Goal: Information Seeking & Learning: Learn about a topic

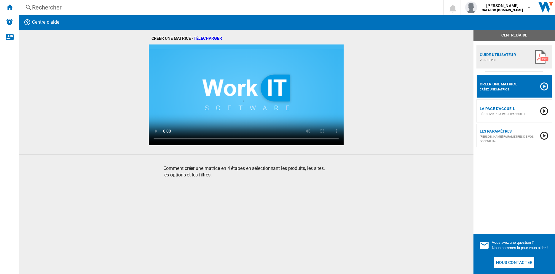
click at [44, 7] on div "Rechercher" at bounding box center [230, 7] width 396 height 8
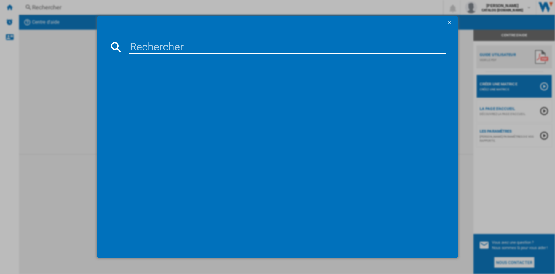
click at [175, 44] on input at bounding box center [287, 47] width 317 height 14
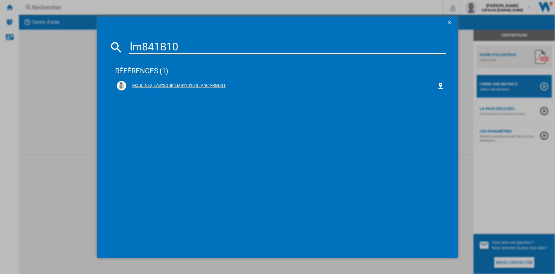
type input "lm841B10"
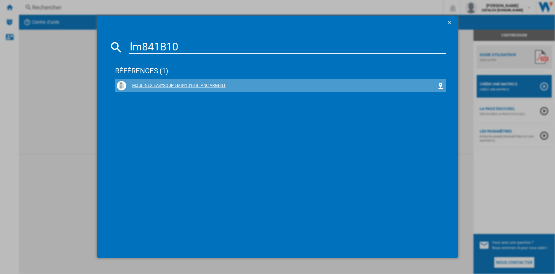
click at [139, 85] on div "MOULINEX EASYSOUP LM841B10 BLANC ARGENT" at bounding box center [281, 86] width 311 height 6
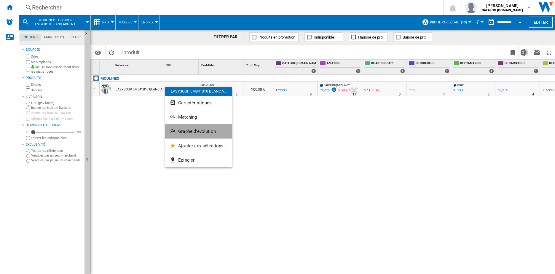
click at [198, 129] on span "Graphe d'évolution" at bounding box center [197, 131] width 38 height 5
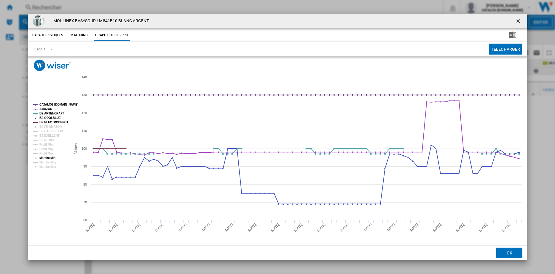
click at [53, 156] on tspan "Marché Min" at bounding box center [47, 157] width 16 height 3
